Goal: Book appointment/travel/reservation

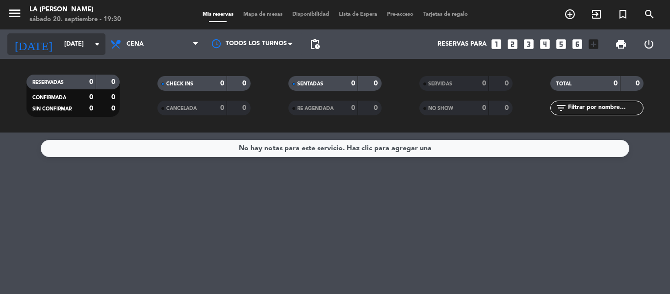
click at [95, 44] on icon "arrow_drop_down" at bounding box center [97, 44] width 12 height 12
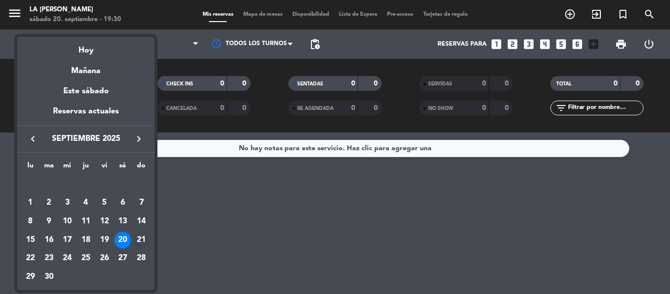
click at [140, 238] on div "21" at bounding box center [141, 240] width 17 height 17
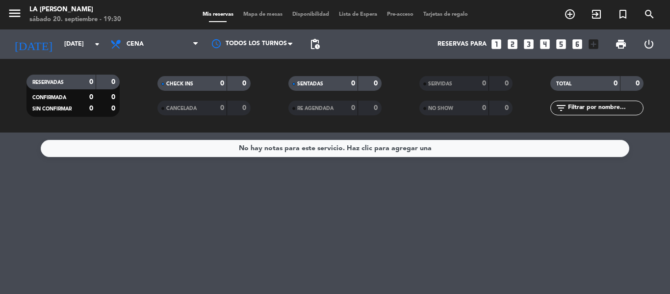
type input "[DATE]"
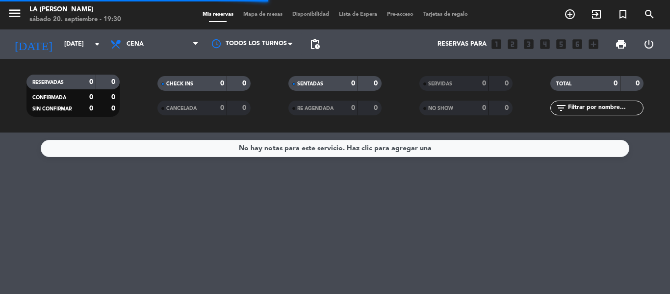
click at [192, 43] on span "Cena" at bounding box center [154, 44] width 98 height 22
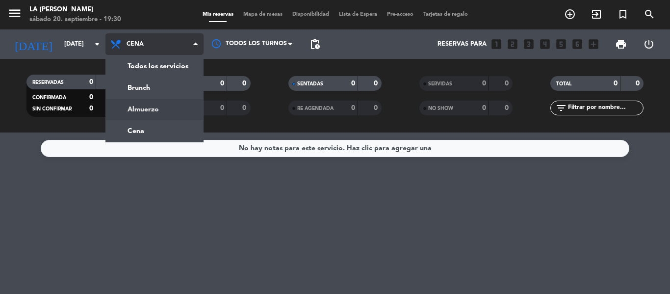
click at [156, 111] on div "menu LA [PERSON_NAME] [DATE] 20. septiembre - 19:30 Mis reservas Mapa de mesas …" at bounding box center [335, 66] width 670 height 132
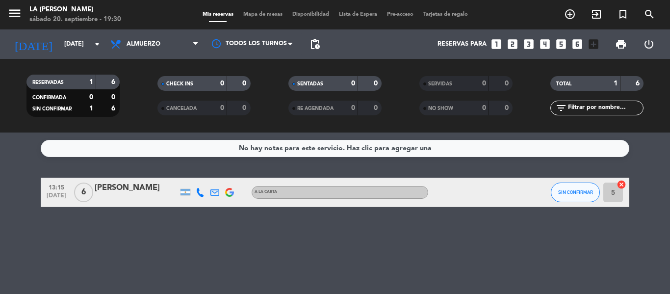
click at [533, 47] on icon "looks_3" at bounding box center [529, 44] width 13 height 13
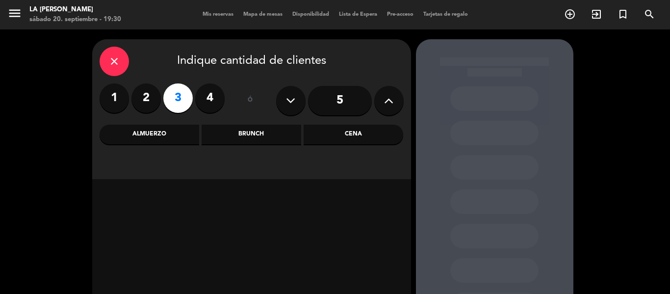
click at [190, 142] on div "Almuerzo" at bounding box center [150, 135] width 100 height 20
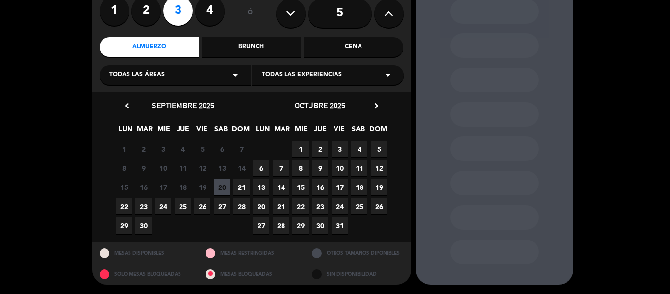
click at [244, 189] on span "21" at bounding box center [242, 187] width 16 height 16
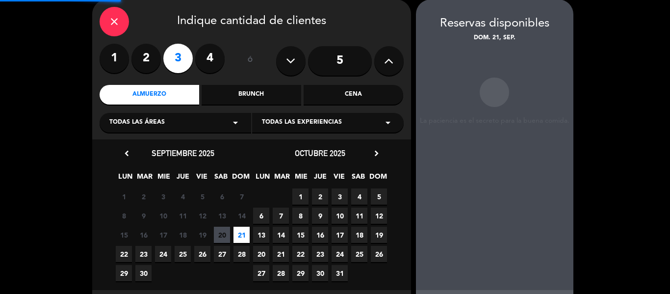
scroll to position [39, 0]
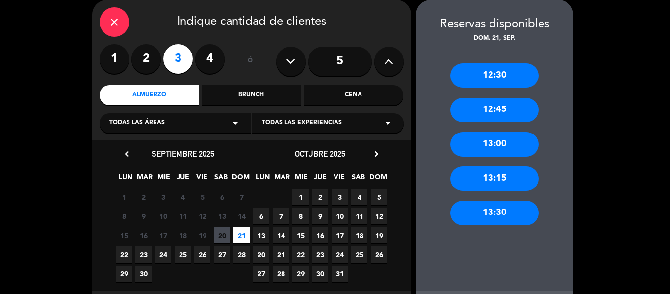
click at [500, 151] on div "13:00" at bounding box center [494, 144] width 88 height 25
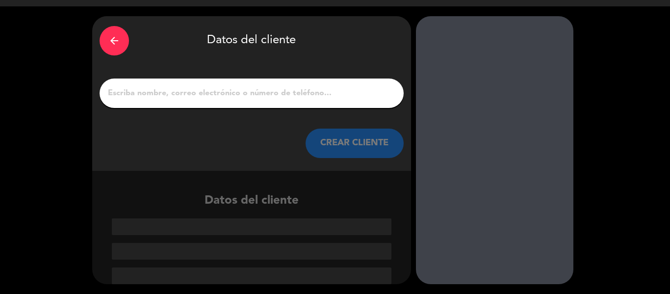
click at [322, 141] on button "CREAR CLIENTE" at bounding box center [355, 143] width 98 height 29
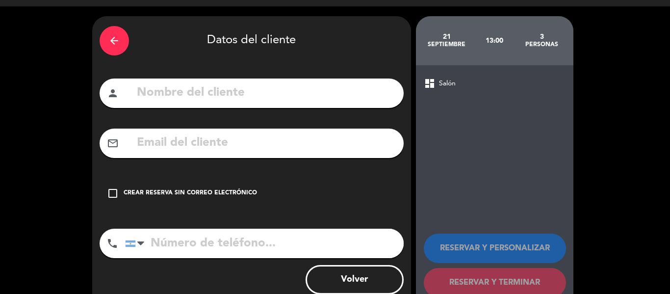
click at [162, 79] on div "person" at bounding box center [252, 93] width 304 height 29
click at [145, 89] on input "text" at bounding box center [266, 93] width 261 height 20
type input "[PERSON_NAME]"
click at [116, 195] on icon "check_box_outline_blank" at bounding box center [113, 193] width 12 height 12
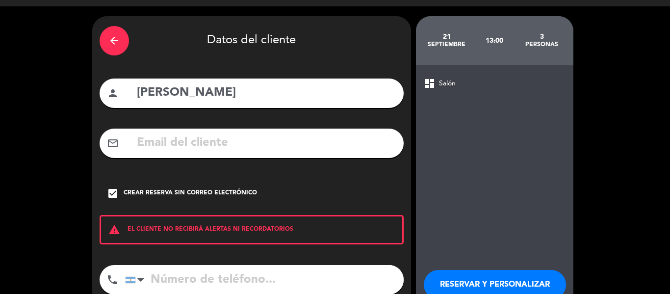
click at [148, 272] on input "tel" at bounding box center [264, 279] width 279 height 29
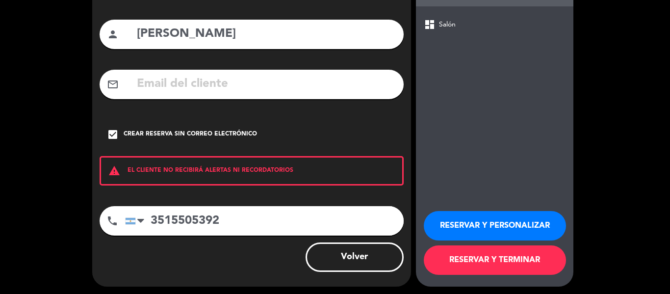
scroll to position [84, 0]
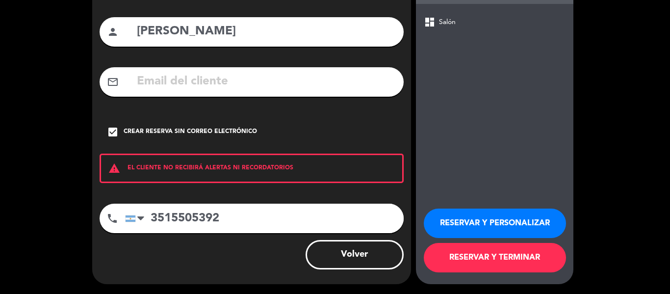
type input "3515505392"
click at [489, 249] on button "RESERVAR Y TERMINAR" at bounding box center [495, 257] width 142 height 29
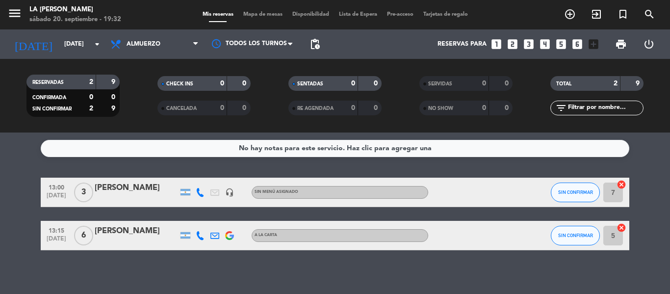
click at [259, 6] on div "menu LA [PERSON_NAME] [DATE] 20. septiembre - 19:32 Mis reservas Mapa de mesas …" at bounding box center [335, 14] width 670 height 29
click at [259, 14] on span "Mapa de mesas" at bounding box center [262, 14] width 49 height 5
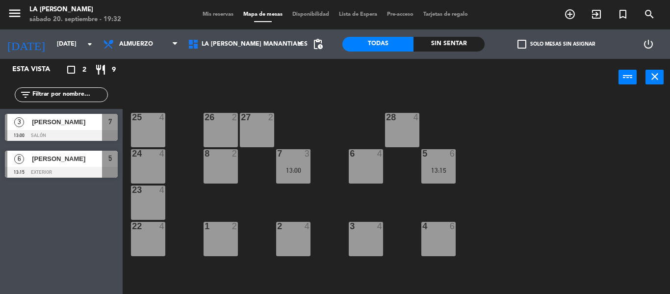
click at [139, 138] on div "25 4" at bounding box center [148, 130] width 34 height 34
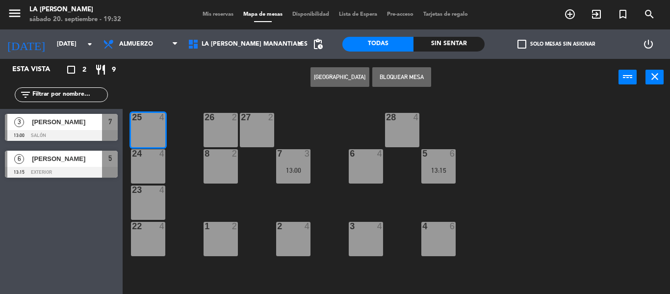
drag, startPoint x: 148, startPoint y: 173, endPoint x: 150, endPoint y: 179, distance: 6.7
click at [148, 173] on div "24 4" at bounding box center [148, 166] width 34 height 34
click at [151, 196] on div "23 4" at bounding box center [148, 202] width 34 height 34
click at [387, 79] on button "Bloquear Mesa" at bounding box center [401, 77] width 59 height 20
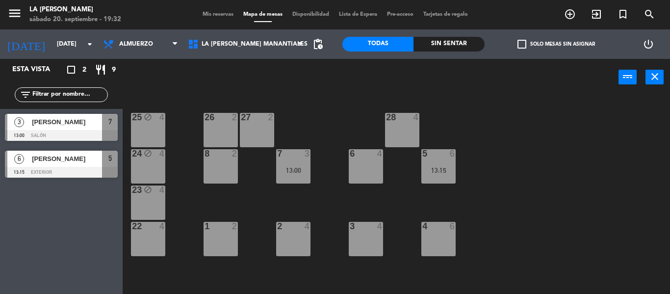
click at [158, 244] on div "22 4" at bounding box center [148, 239] width 34 height 34
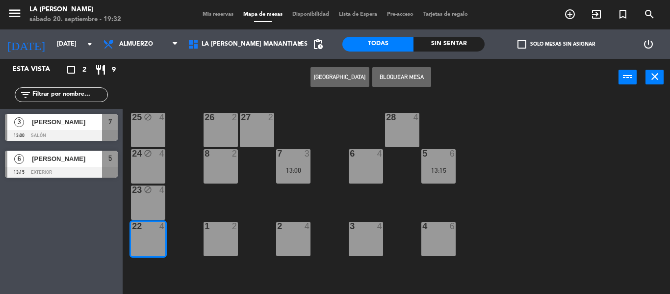
click at [215, 129] on div "26 2" at bounding box center [221, 130] width 34 height 34
click at [261, 132] on div "27 2" at bounding box center [257, 130] width 34 height 34
click at [391, 83] on button "Bloquear Mesa" at bounding box center [401, 77] width 59 height 20
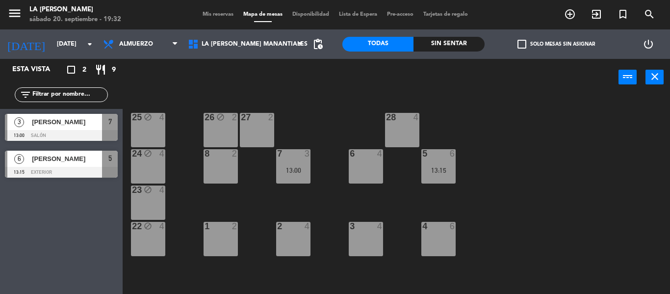
click at [260, 130] on div "27 2" at bounding box center [257, 130] width 34 height 34
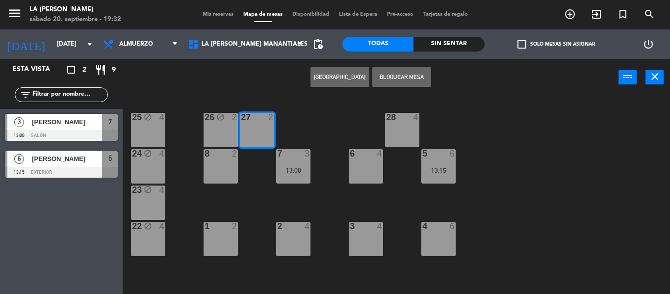
click at [220, 178] on div "8 2" at bounding box center [221, 166] width 34 height 34
click at [216, 176] on div "8 2" at bounding box center [221, 166] width 34 height 34
click at [395, 74] on button "Bloquear Mesa" at bounding box center [401, 77] width 59 height 20
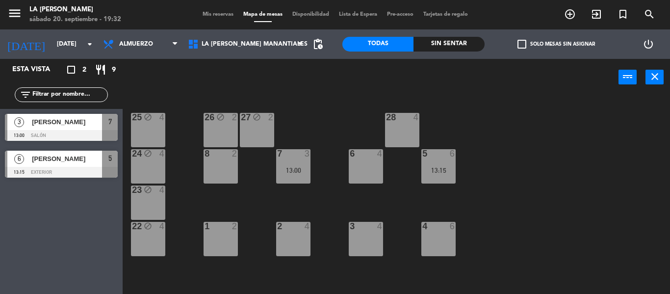
click at [223, 169] on div "8 2" at bounding box center [221, 166] width 34 height 34
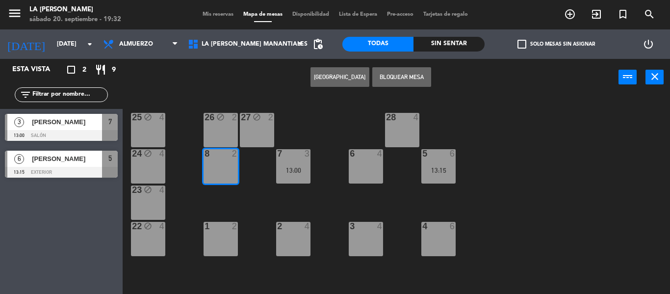
click at [224, 242] on div "1 2" at bounding box center [221, 239] width 34 height 34
click at [404, 75] on button "Bloquear Mesa" at bounding box center [401, 77] width 59 height 20
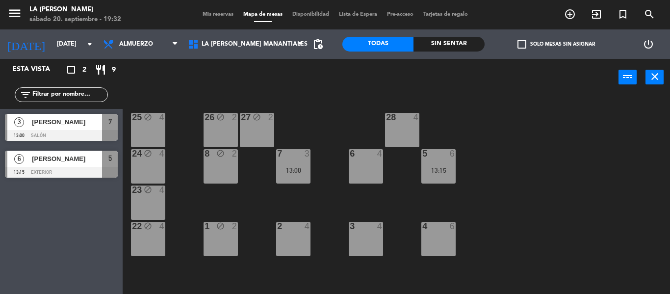
click at [276, 246] on div "25 block 4 26 block 2 27 block 2 28 4 8 block 2 7 3 13:00 6 4 5 6 13:15 24 bloc…" at bounding box center [400, 195] width 541 height 198
click at [299, 232] on div "2 4" at bounding box center [293, 239] width 34 height 34
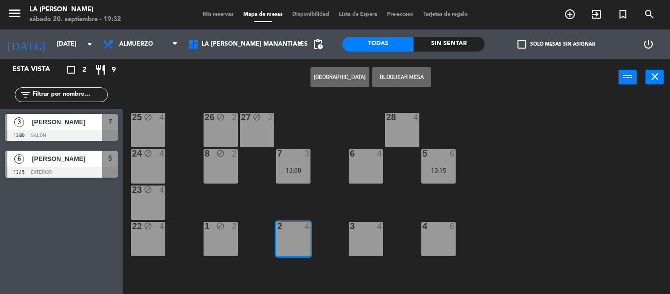
click at [364, 224] on div at bounding box center [366, 226] width 16 height 9
click at [393, 68] on button "Bloquear Mesa" at bounding box center [401, 77] width 59 height 20
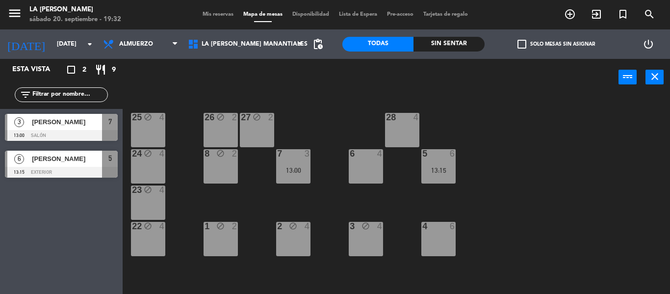
click at [361, 162] on div "6 4" at bounding box center [366, 166] width 34 height 34
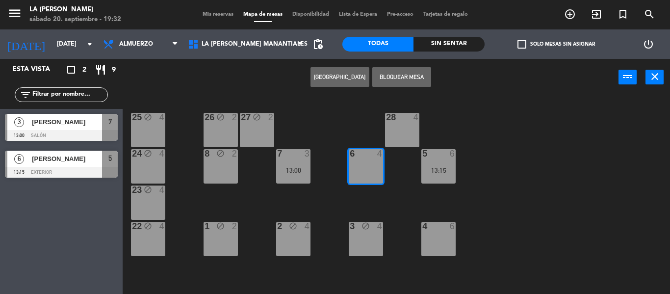
click at [406, 135] on div "28 4" at bounding box center [402, 130] width 34 height 34
click at [384, 75] on button "Bloquear Mesa" at bounding box center [401, 77] width 59 height 20
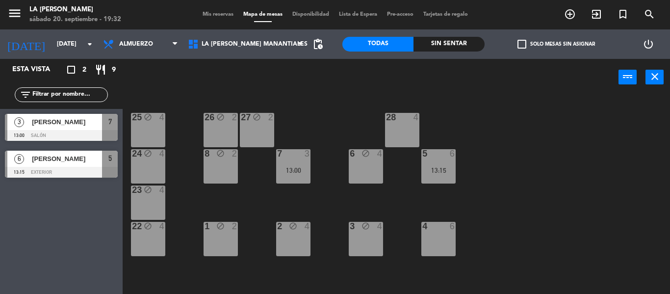
click at [439, 235] on div "4 6" at bounding box center [438, 239] width 34 height 34
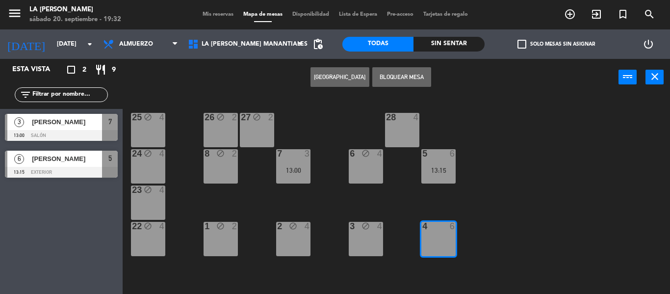
click at [406, 136] on div "28 4" at bounding box center [402, 130] width 34 height 34
click at [394, 84] on button "Bloquear Mesa" at bounding box center [401, 77] width 59 height 20
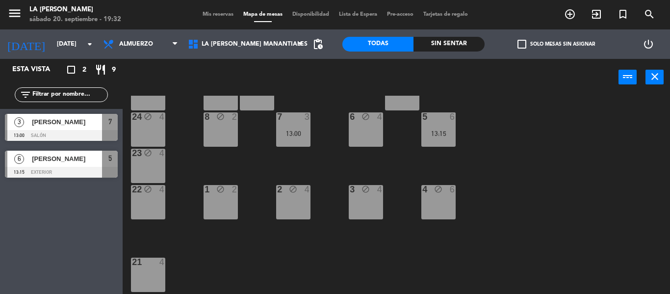
scroll to position [71, 0]
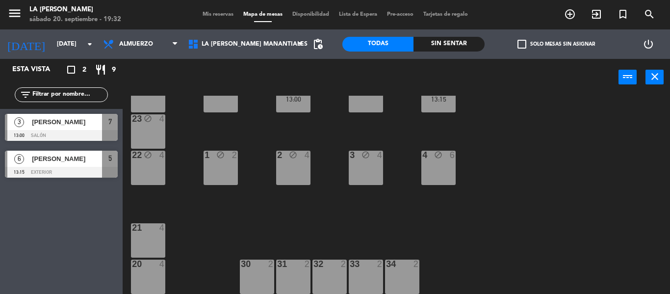
click at [162, 242] on div "21 4" at bounding box center [148, 240] width 34 height 34
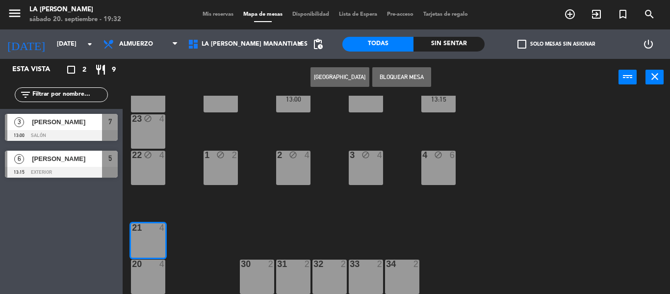
click at [151, 270] on div "20 4" at bounding box center [148, 277] width 34 height 34
click at [256, 274] on div "30 2" at bounding box center [257, 277] width 34 height 34
click at [314, 266] on div "32" at bounding box center [314, 264] width 0 height 9
click at [385, 76] on button "Bloquear Mesa" at bounding box center [401, 77] width 59 height 20
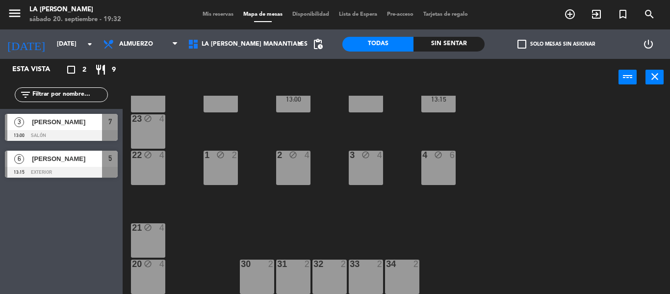
click at [258, 268] on div at bounding box center [257, 264] width 16 height 9
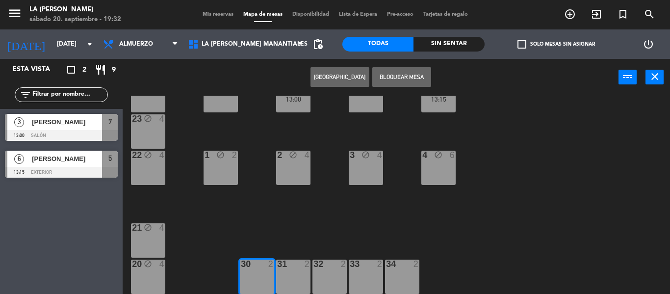
click at [302, 268] on div "2" at bounding box center [310, 264] width 16 height 9
click at [324, 266] on div at bounding box center [329, 264] width 16 height 9
click at [417, 75] on button "Bloquear Mesa" at bounding box center [401, 77] width 59 height 20
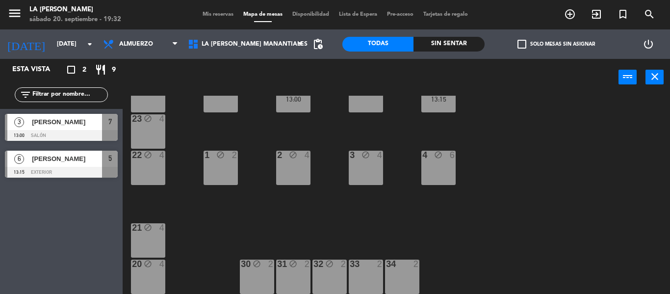
click at [365, 272] on div "33 2" at bounding box center [366, 277] width 34 height 34
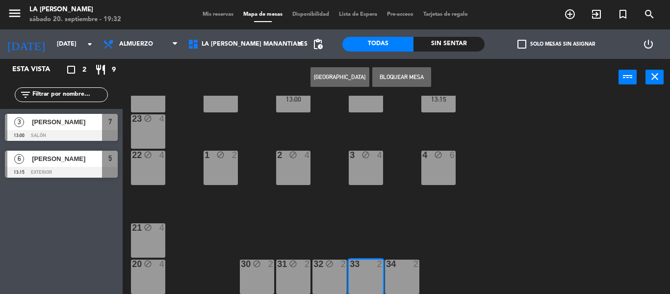
click at [391, 269] on div "34 2" at bounding box center [402, 265] width 34 height 10
click at [394, 80] on button "Bloquear Mesa" at bounding box center [401, 77] width 59 height 20
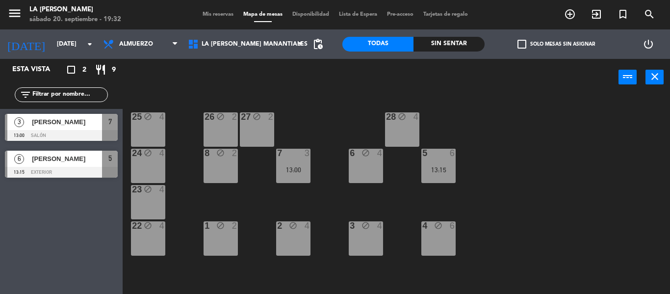
scroll to position [0, 0]
click at [183, 47] on span at bounding box center [178, 44] width 10 height 9
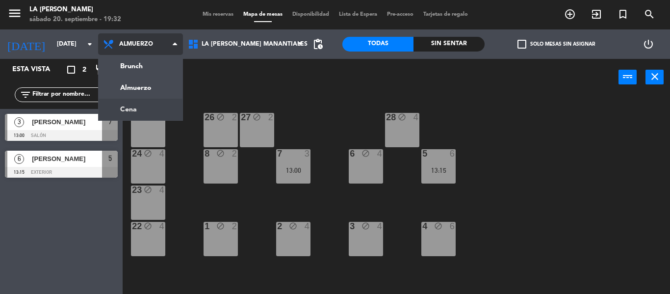
click at [165, 106] on ng-component "menu LA [PERSON_NAME] [DATE] 20. septiembre - 19:32 Mis reservas Mapa de mesas …" at bounding box center [335, 147] width 670 height 294
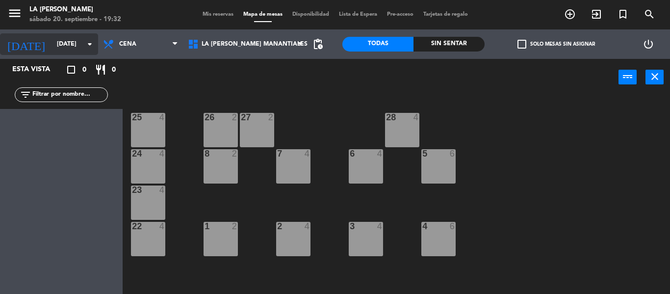
click at [86, 46] on icon "arrow_drop_down" at bounding box center [90, 44] width 12 height 12
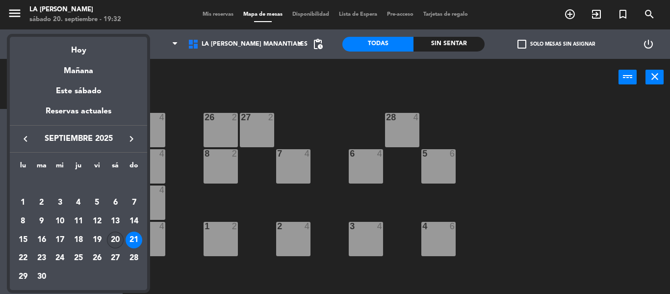
click at [113, 236] on div "20" at bounding box center [115, 240] width 17 height 17
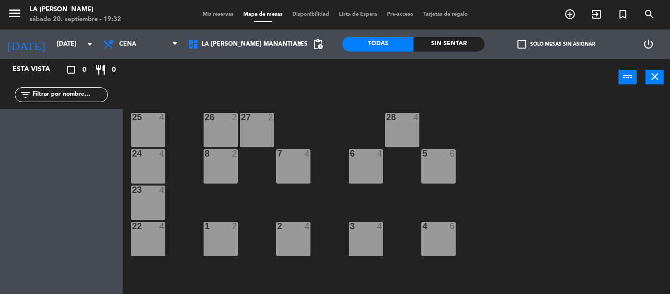
type input "[DATE]"
